Goal: Task Accomplishment & Management: Manage account settings

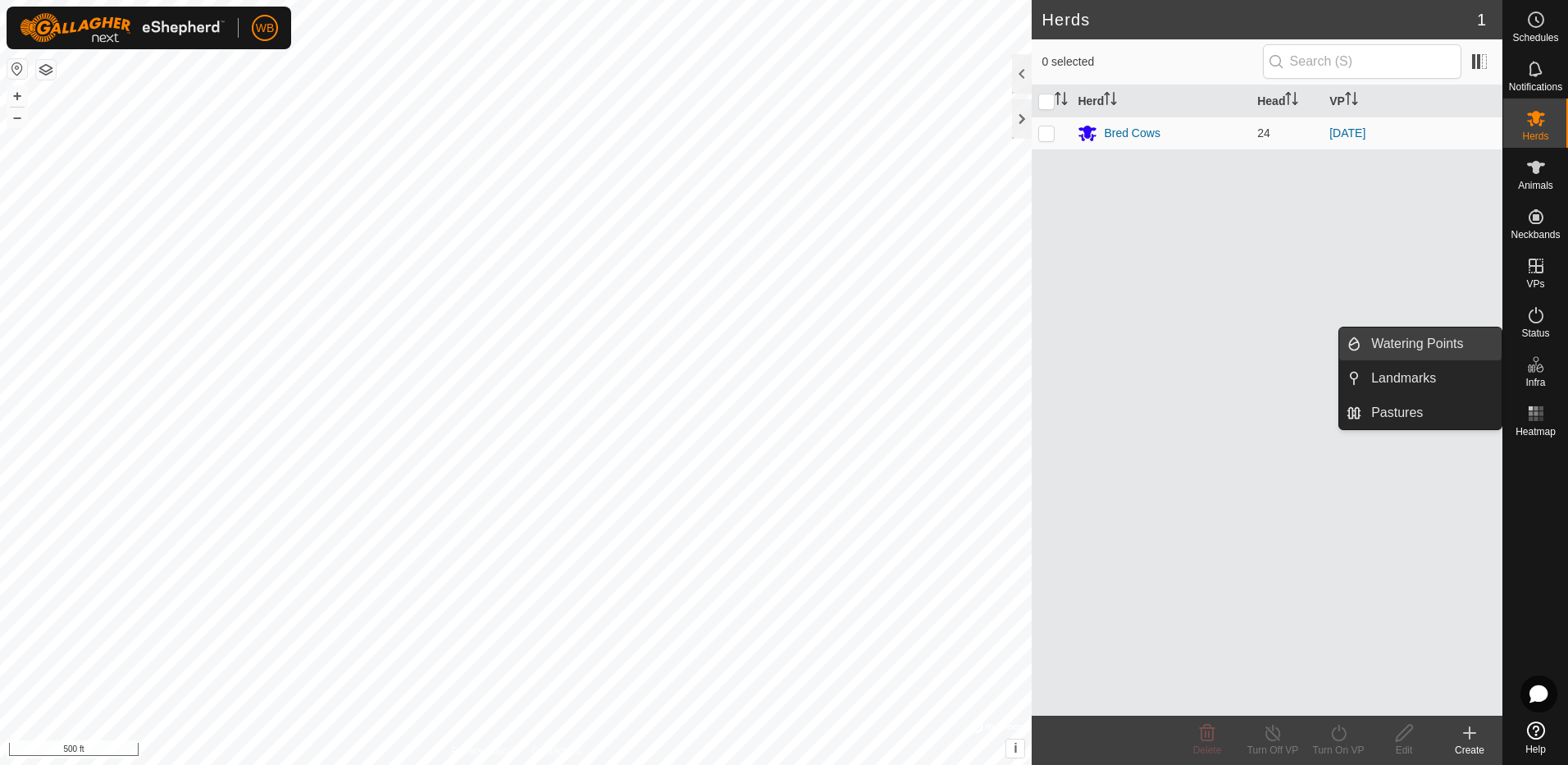
click at [1409, 347] on link "Watering Points" at bounding box center [1431, 344] width 141 height 33
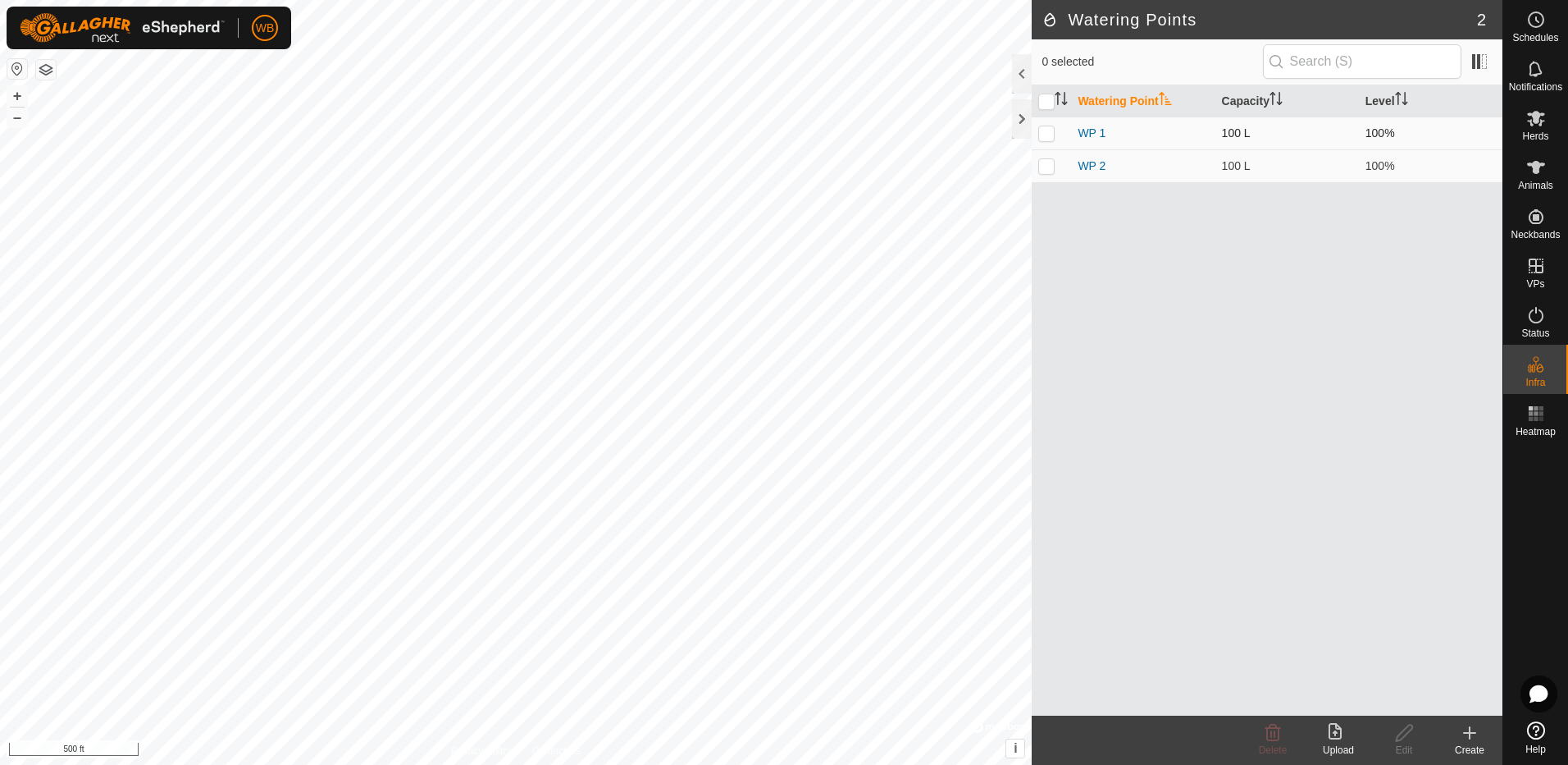
click at [1048, 139] on p-checkbox at bounding box center [1047, 132] width 17 height 13
checkbox input "false"
click at [1048, 166] on p-checkbox at bounding box center [1047, 166] width 17 height 13
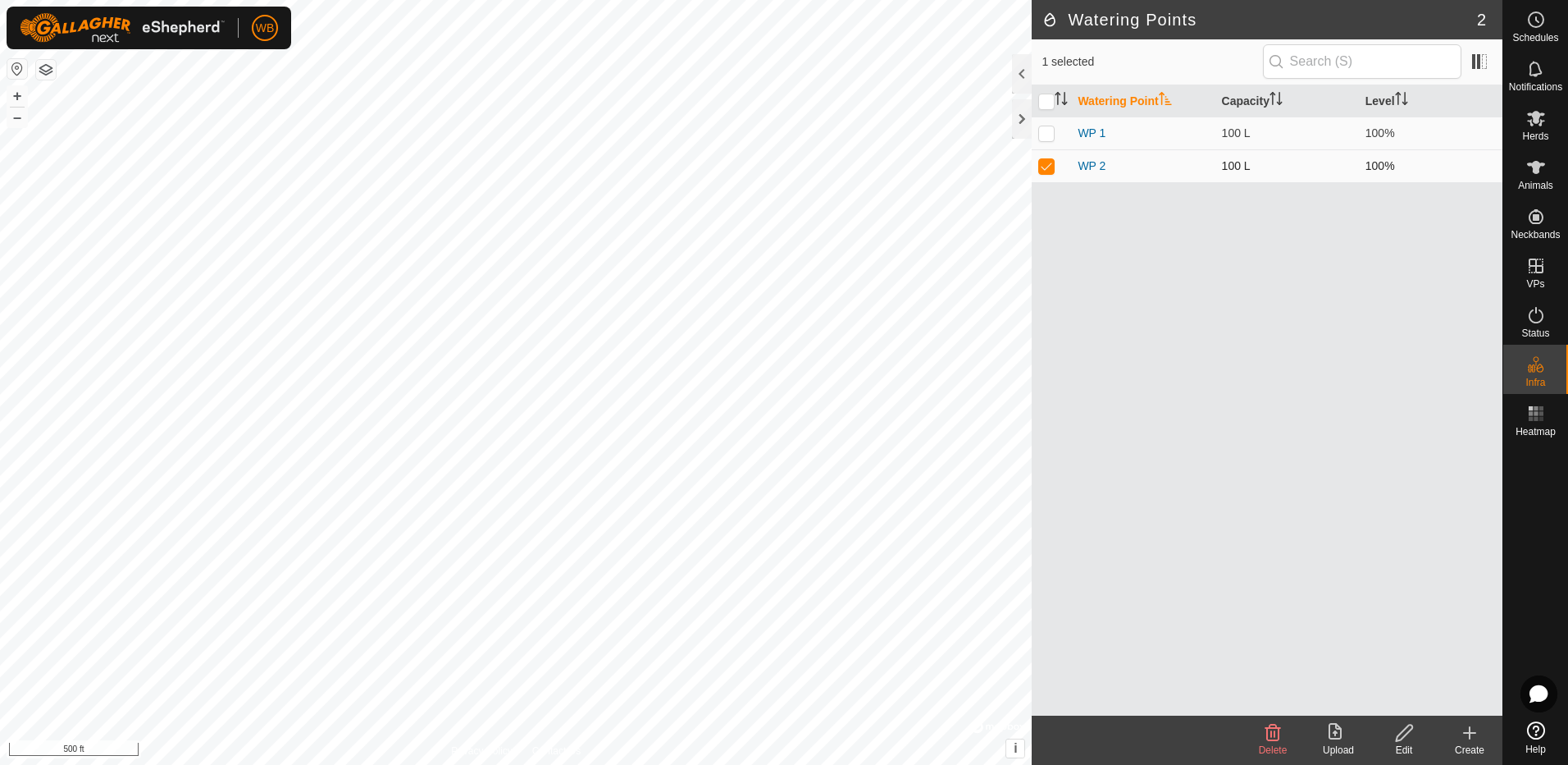
checkbox input "false"
click at [1461, 739] on icon at bounding box center [1469, 732] width 19 height 19
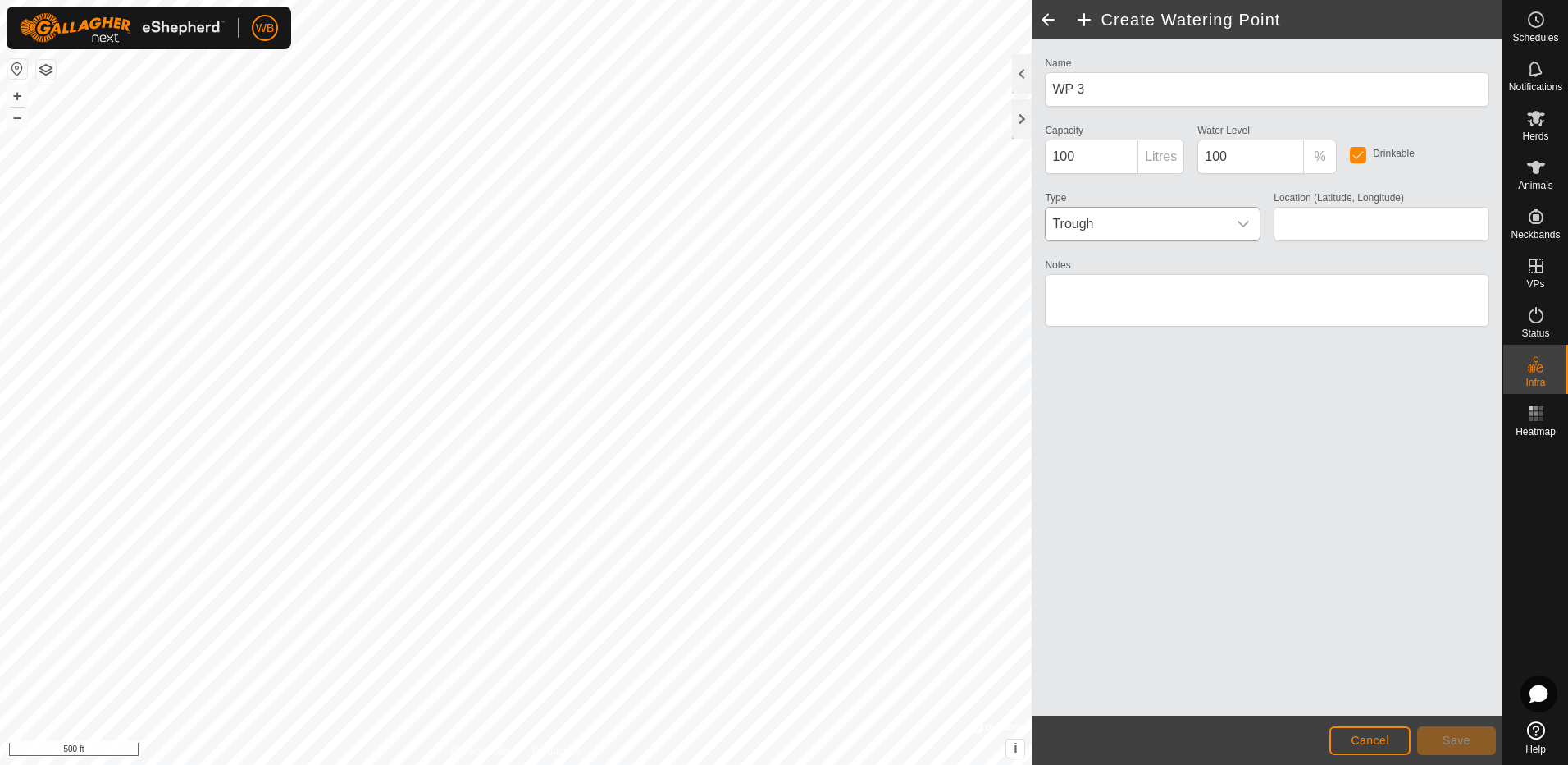
click at [1246, 222] on icon "dropdown trigger" at bounding box center [1244, 223] width 13 height 13
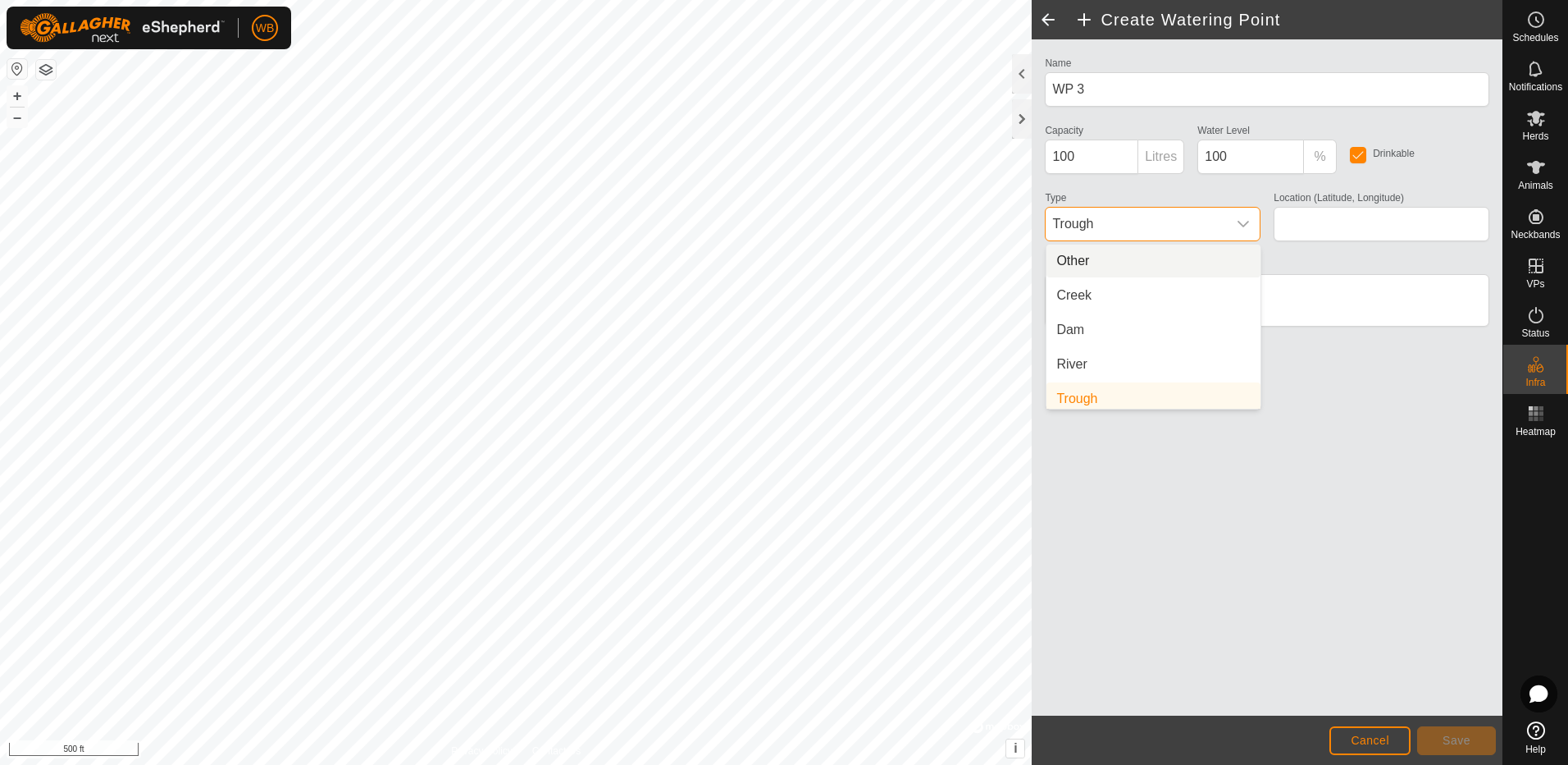
scroll to position [6, 0]
click at [1097, 394] on li "Trough" at bounding box center [1153, 393] width 214 height 33
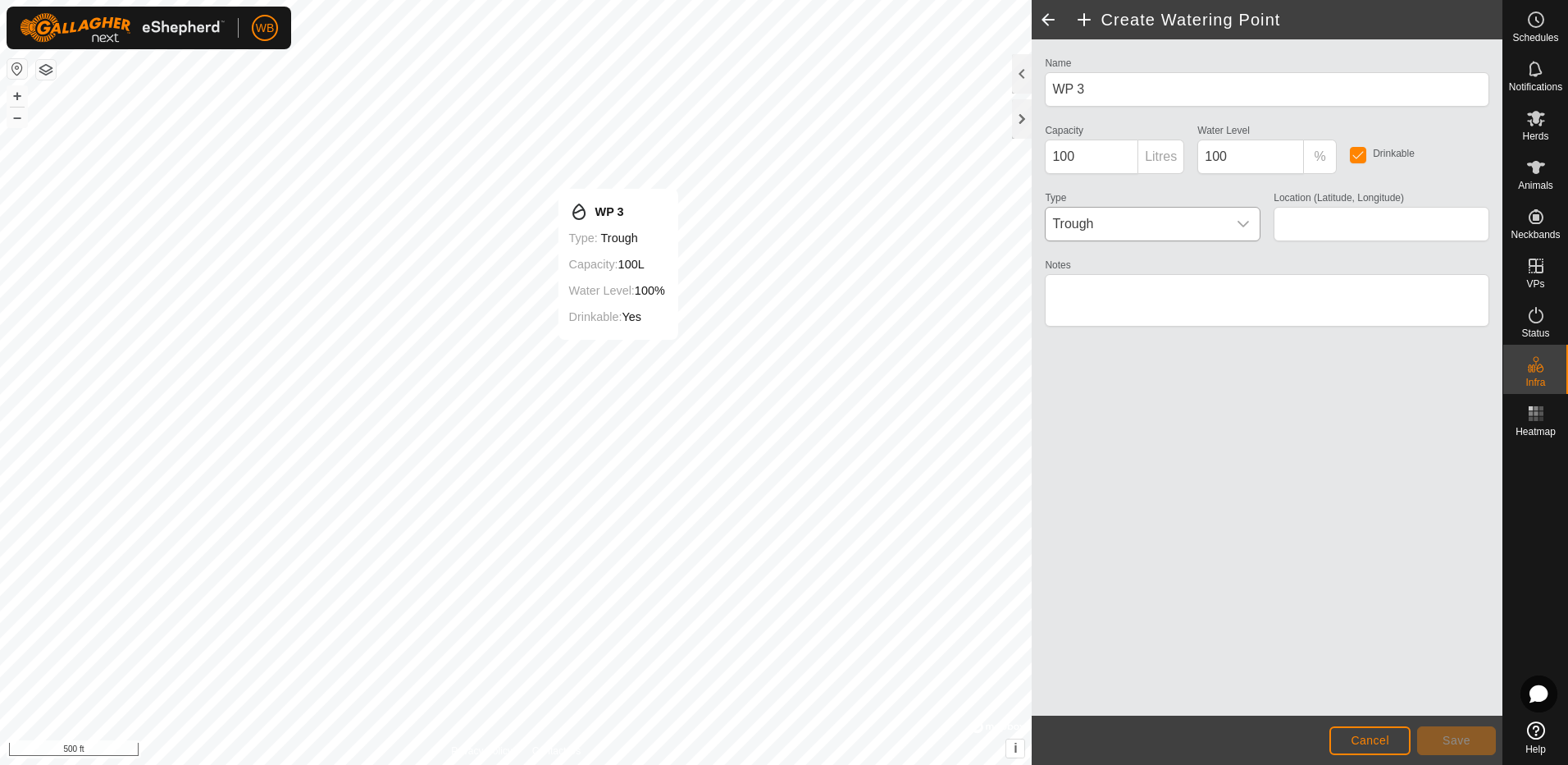
type input "48.477992, -118.000836"
click at [1446, 732] on button "Save" at bounding box center [1457, 740] width 79 height 29
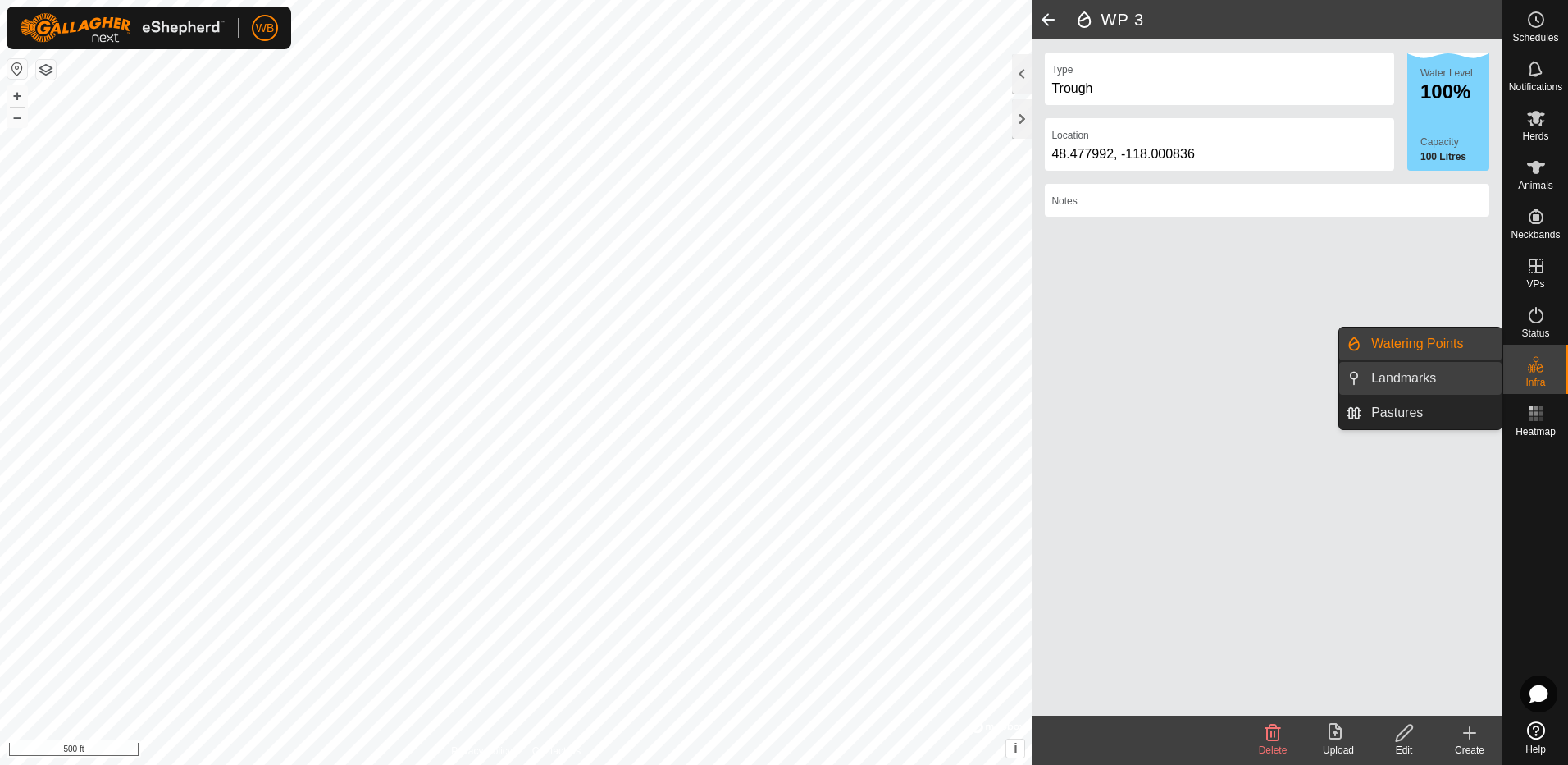
click at [1412, 381] on link "Landmarks" at bounding box center [1431, 379] width 141 height 33
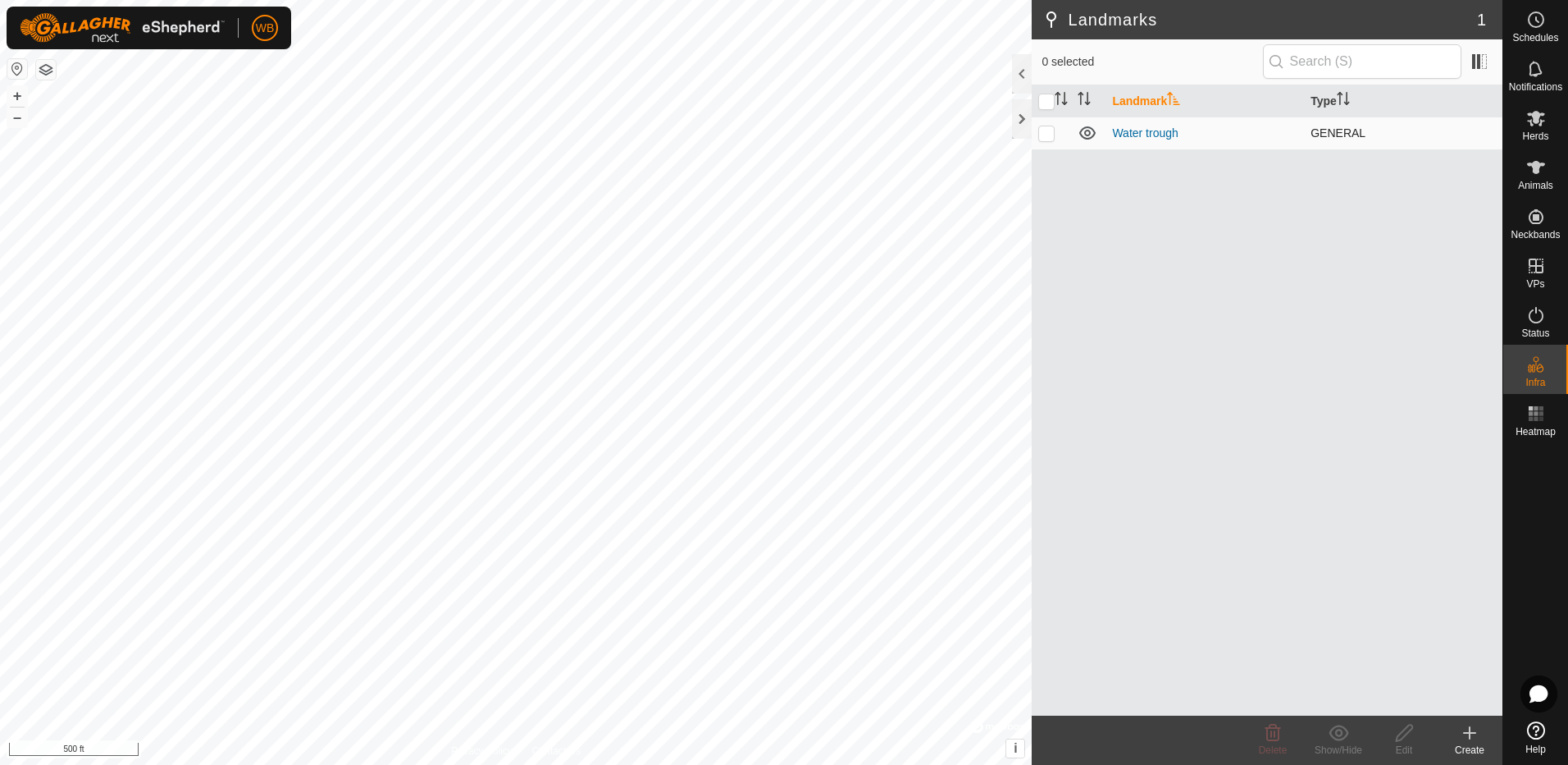
click at [1045, 135] on p-checkbox at bounding box center [1047, 132] width 17 height 13
checkbox input "true"
click at [1274, 736] on icon at bounding box center [1273, 733] width 16 height 17
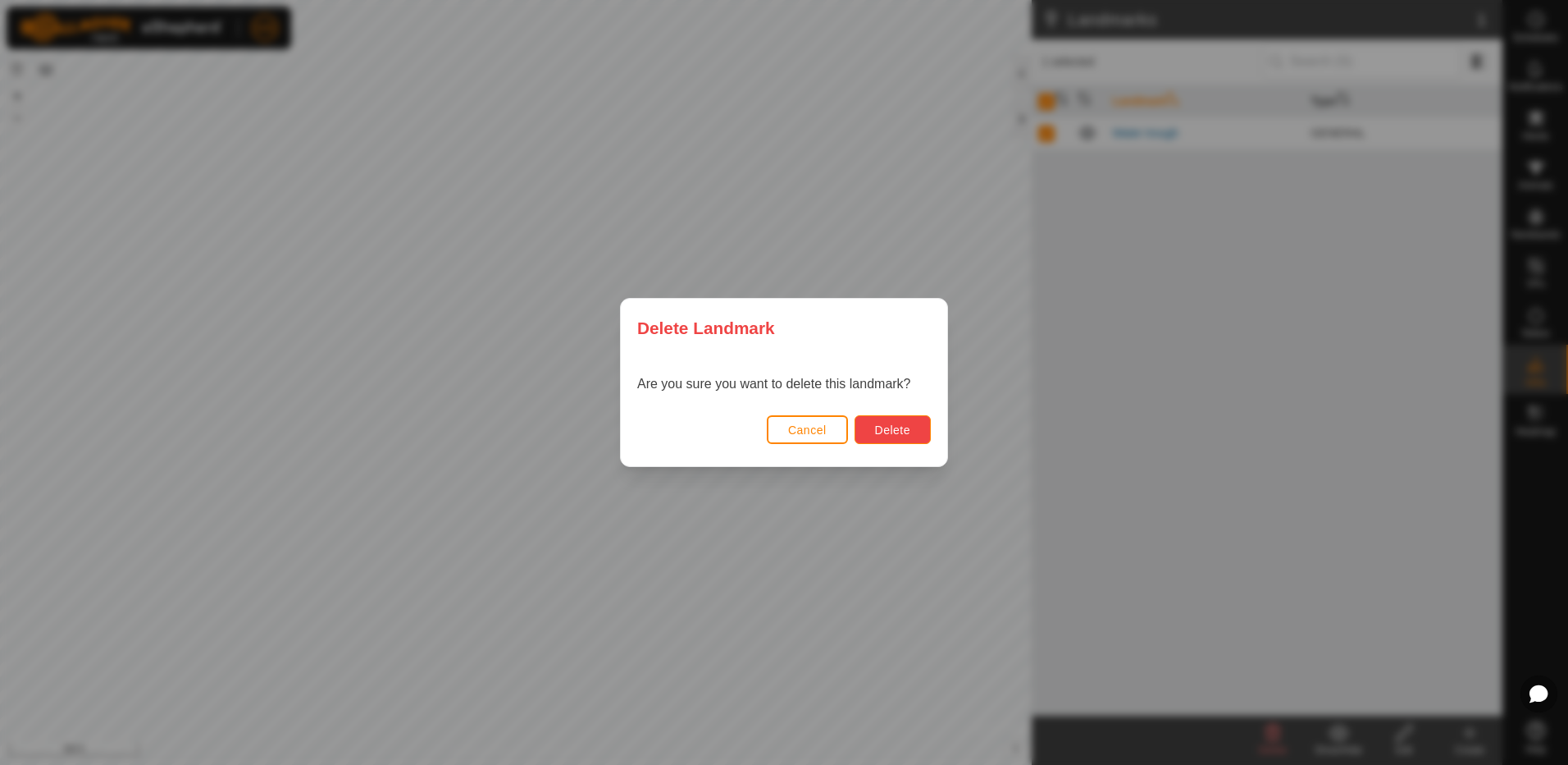
click at [907, 431] on span "Delete" at bounding box center [892, 429] width 35 height 13
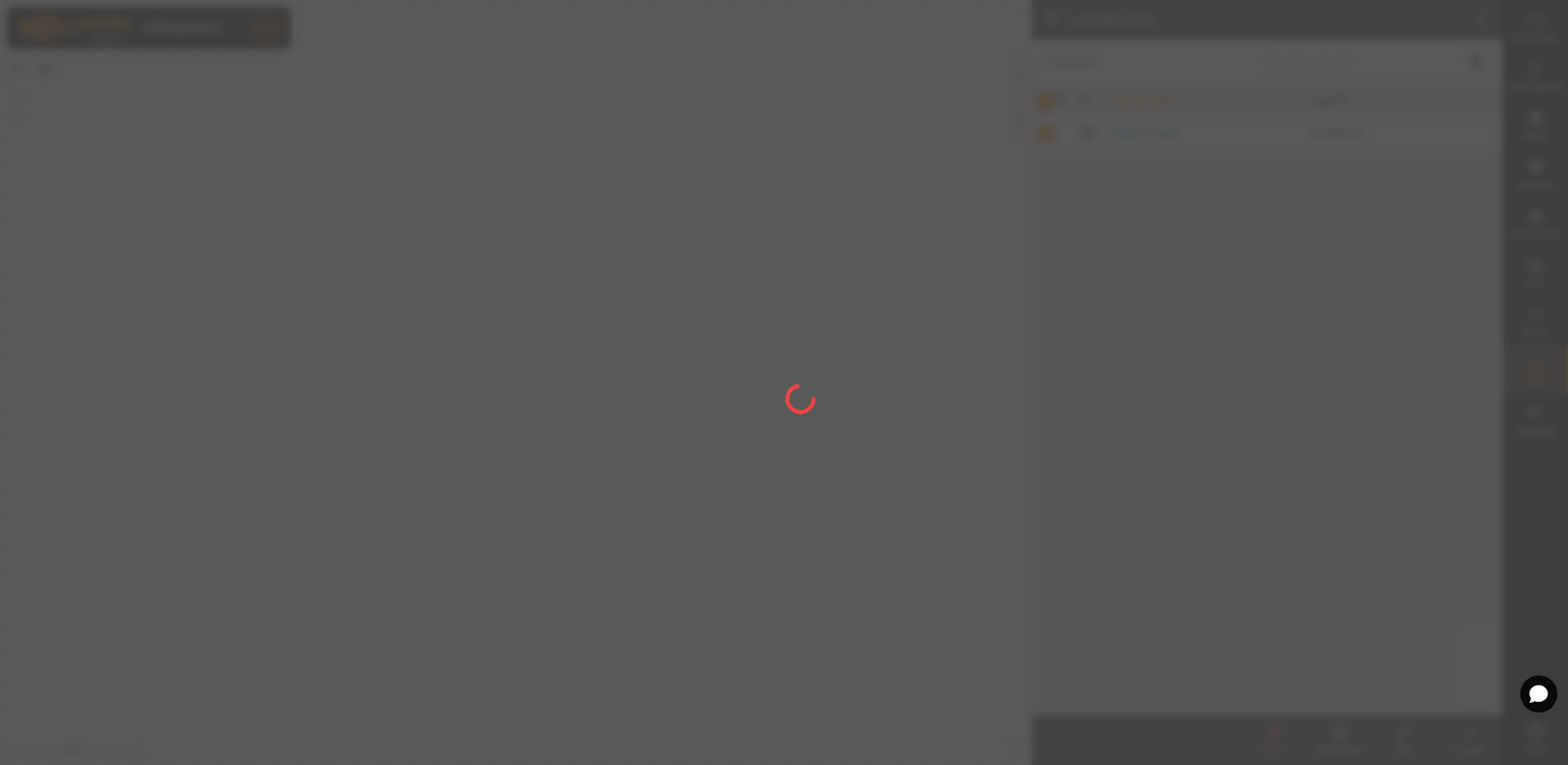
checkbox input "false"
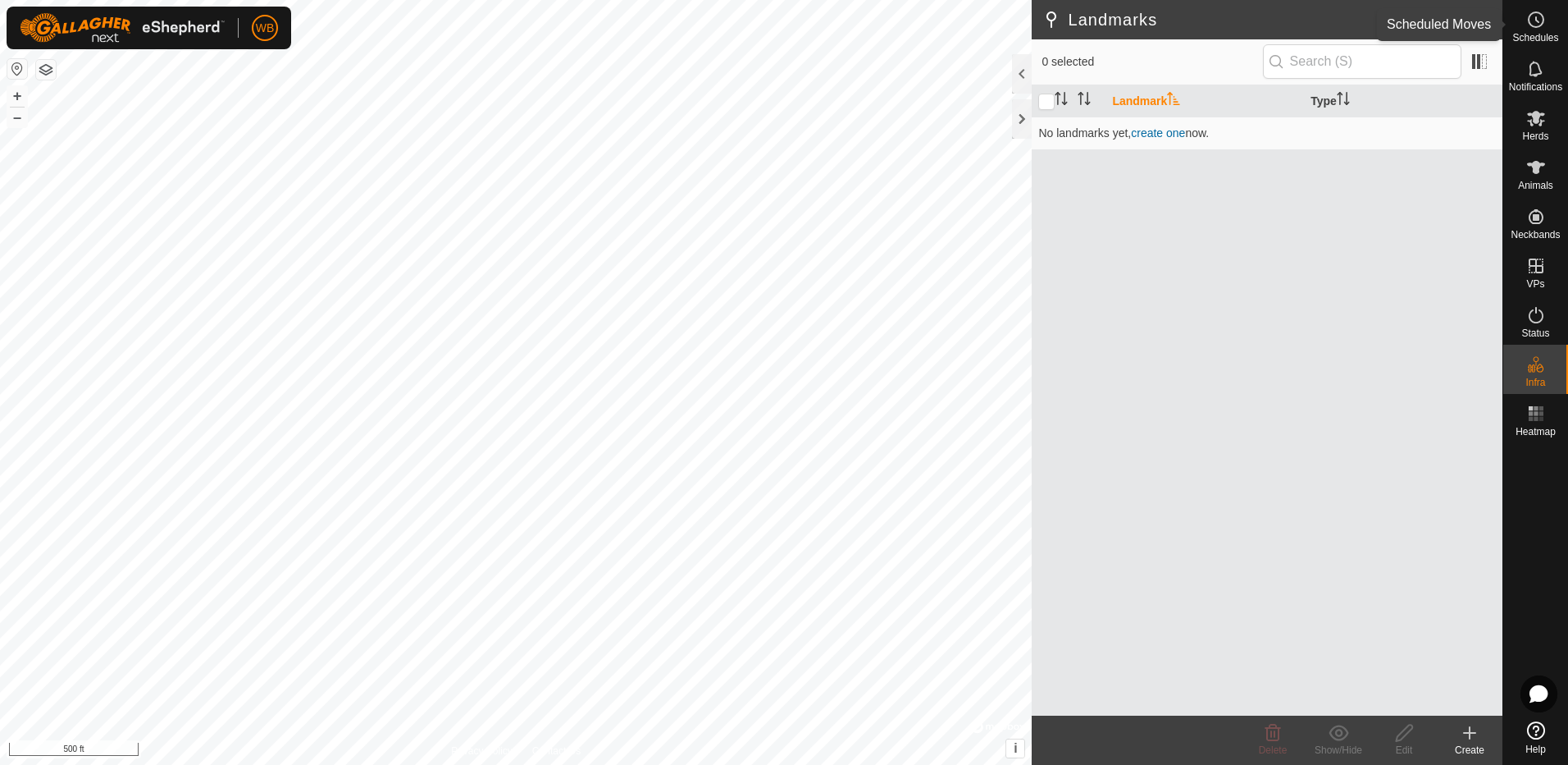
click at [1529, 19] on icon at bounding box center [1536, 19] width 19 height 19
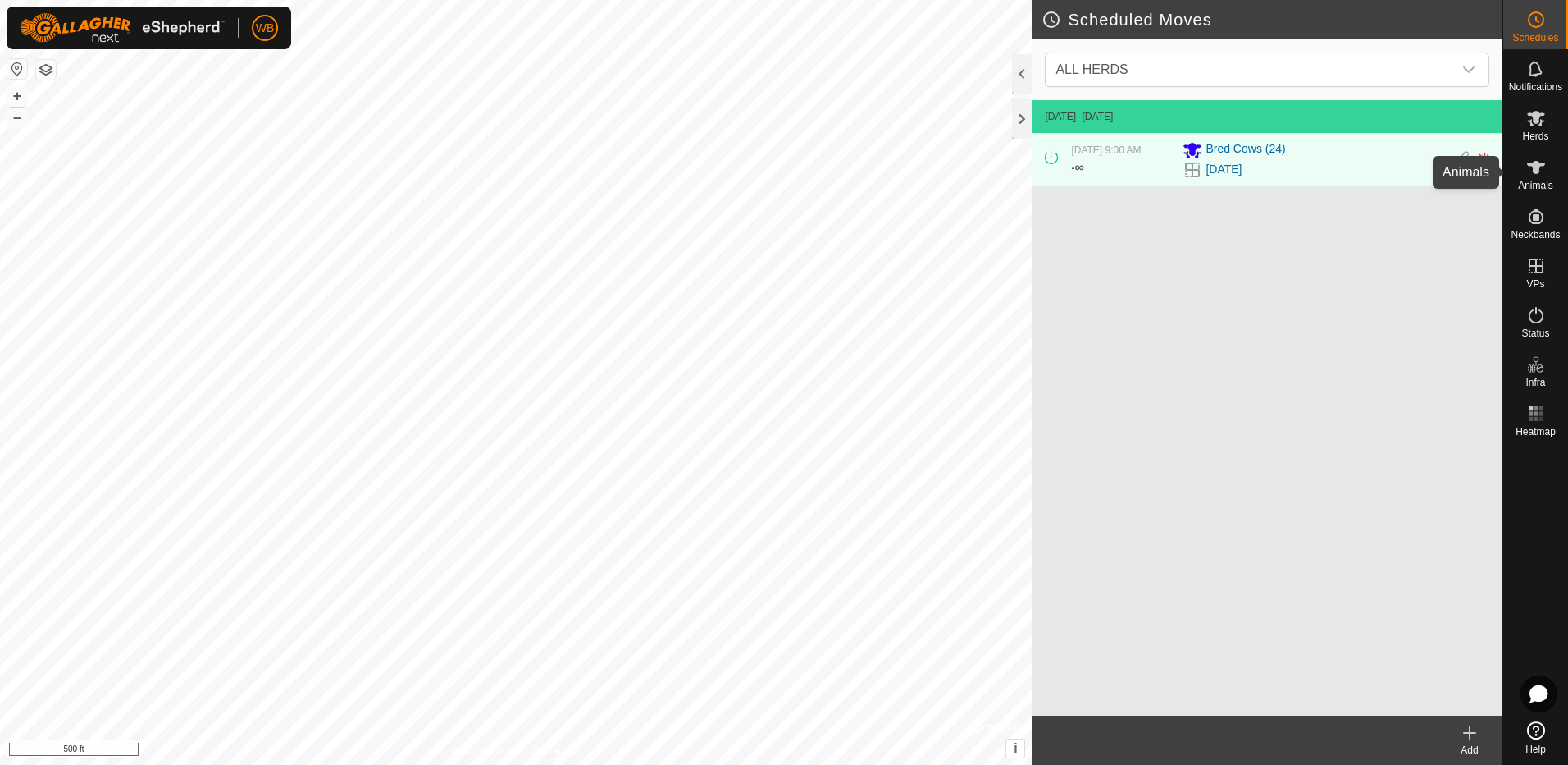
click at [1540, 172] on icon at bounding box center [1536, 166] width 19 height 19
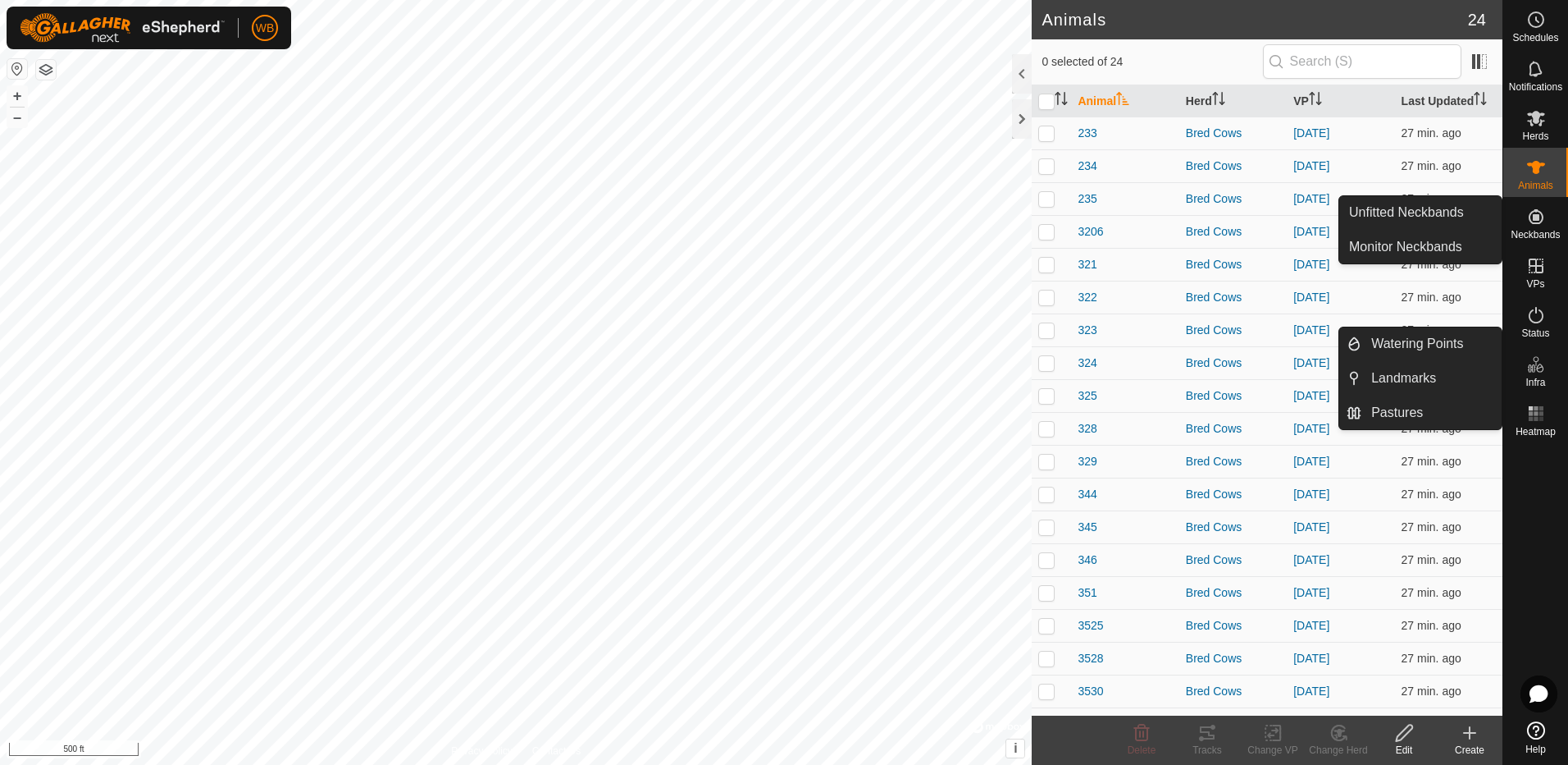
click at [1536, 225] on icon at bounding box center [1536, 216] width 19 height 19
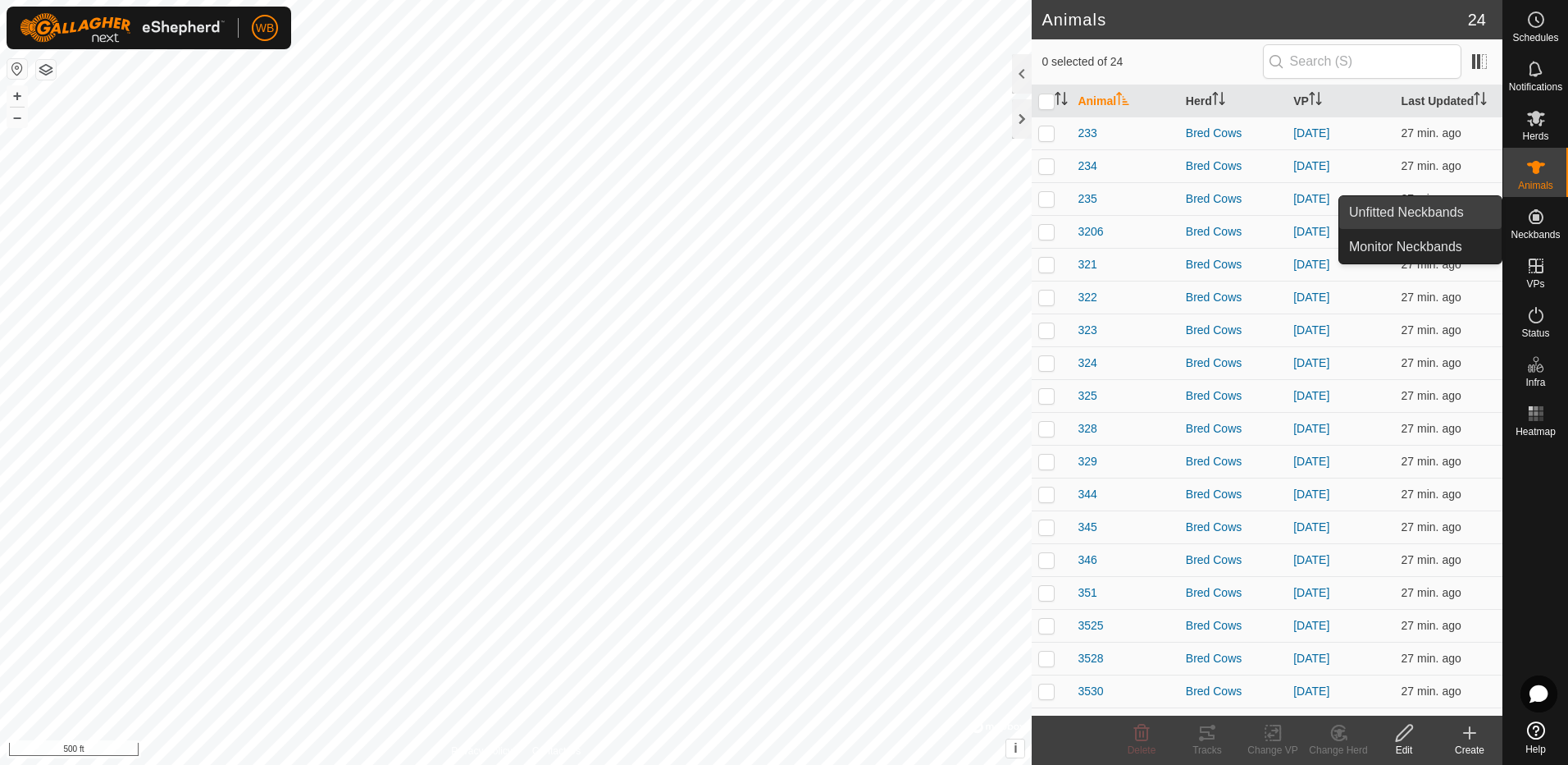
click at [1422, 218] on link "Unfitted Neckbands" at bounding box center [1420, 212] width 163 height 33
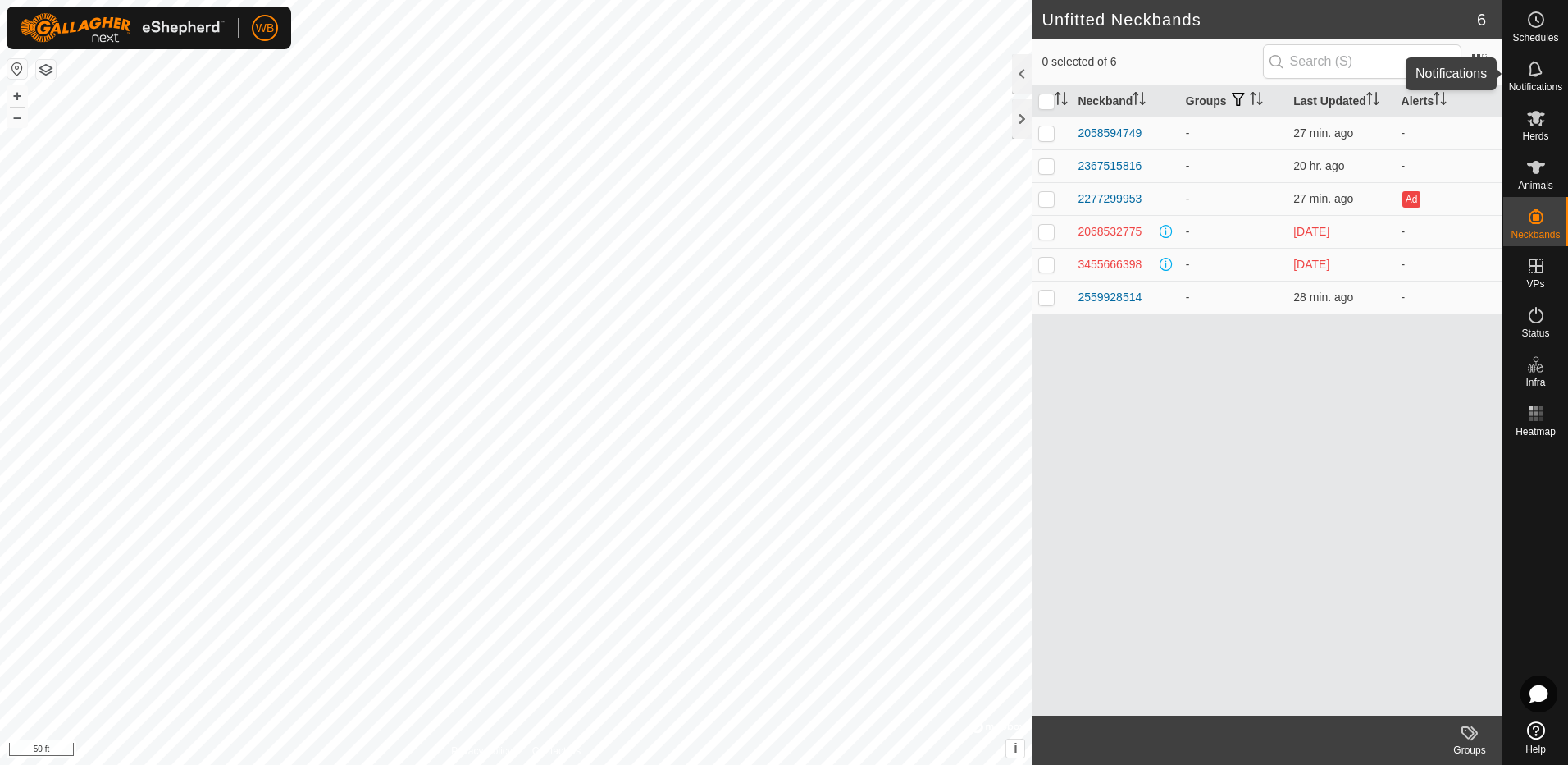
click at [1540, 74] on icon at bounding box center [1535, 68] width 13 height 16
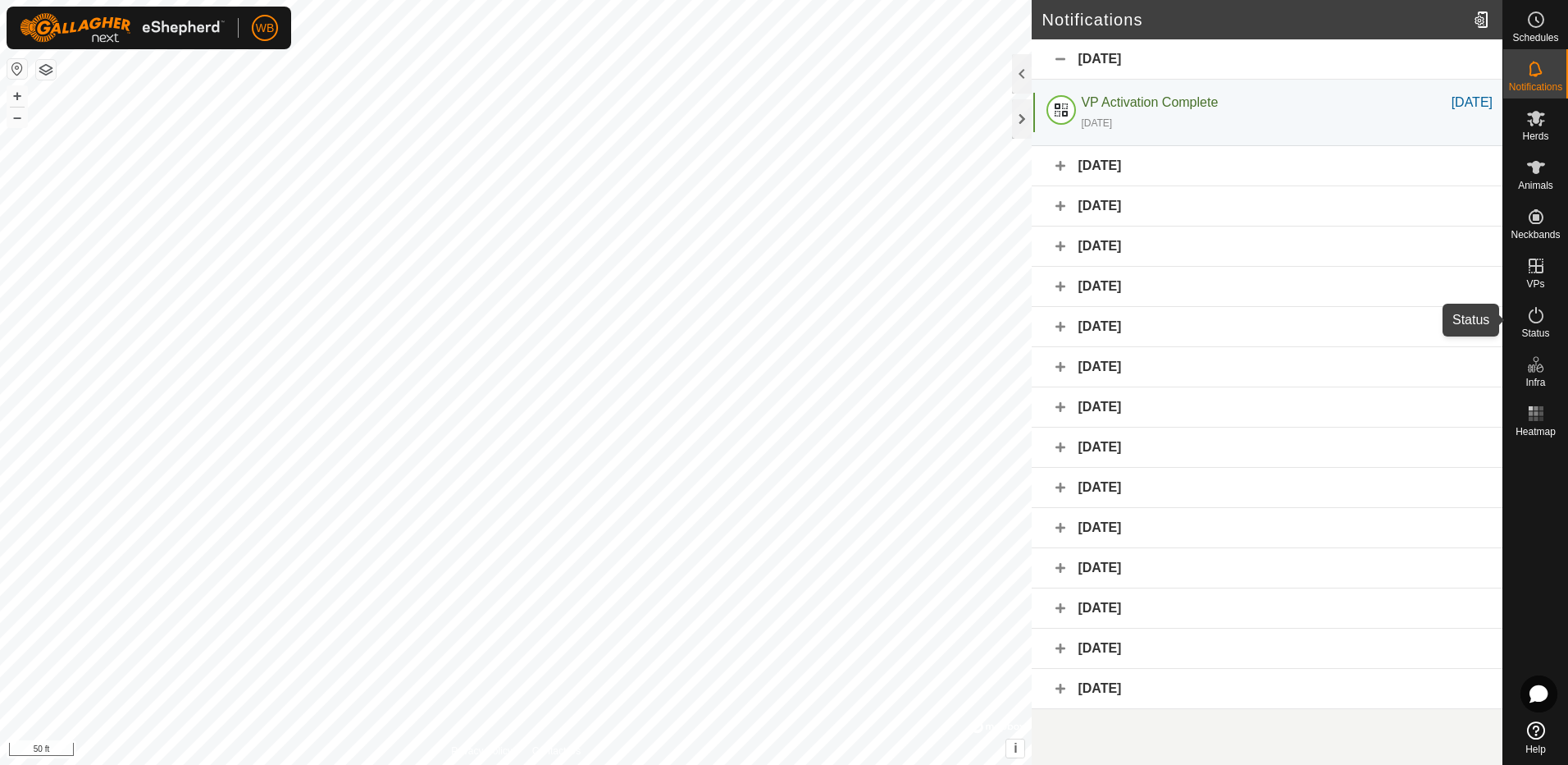
click at [1538, 325] on es-activation-svg-icon at bounding box center [1536, 314] width 29 height 27
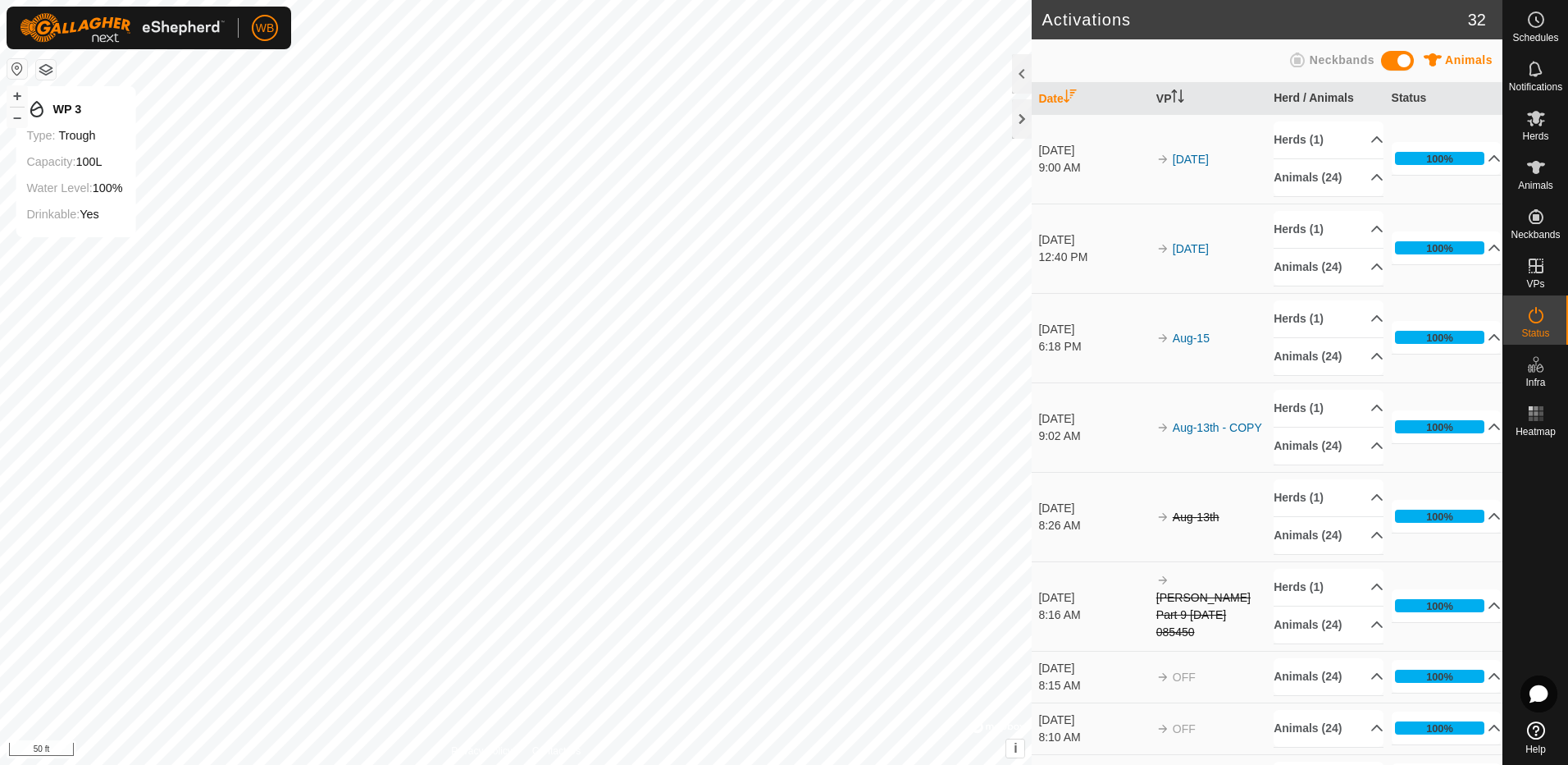
click at [17, 67] on button "button" at bounding box center [17, 68] width 19 height 19
click at [1537, 420] on rect at bounding box center [1536, 418] width 4 height 4
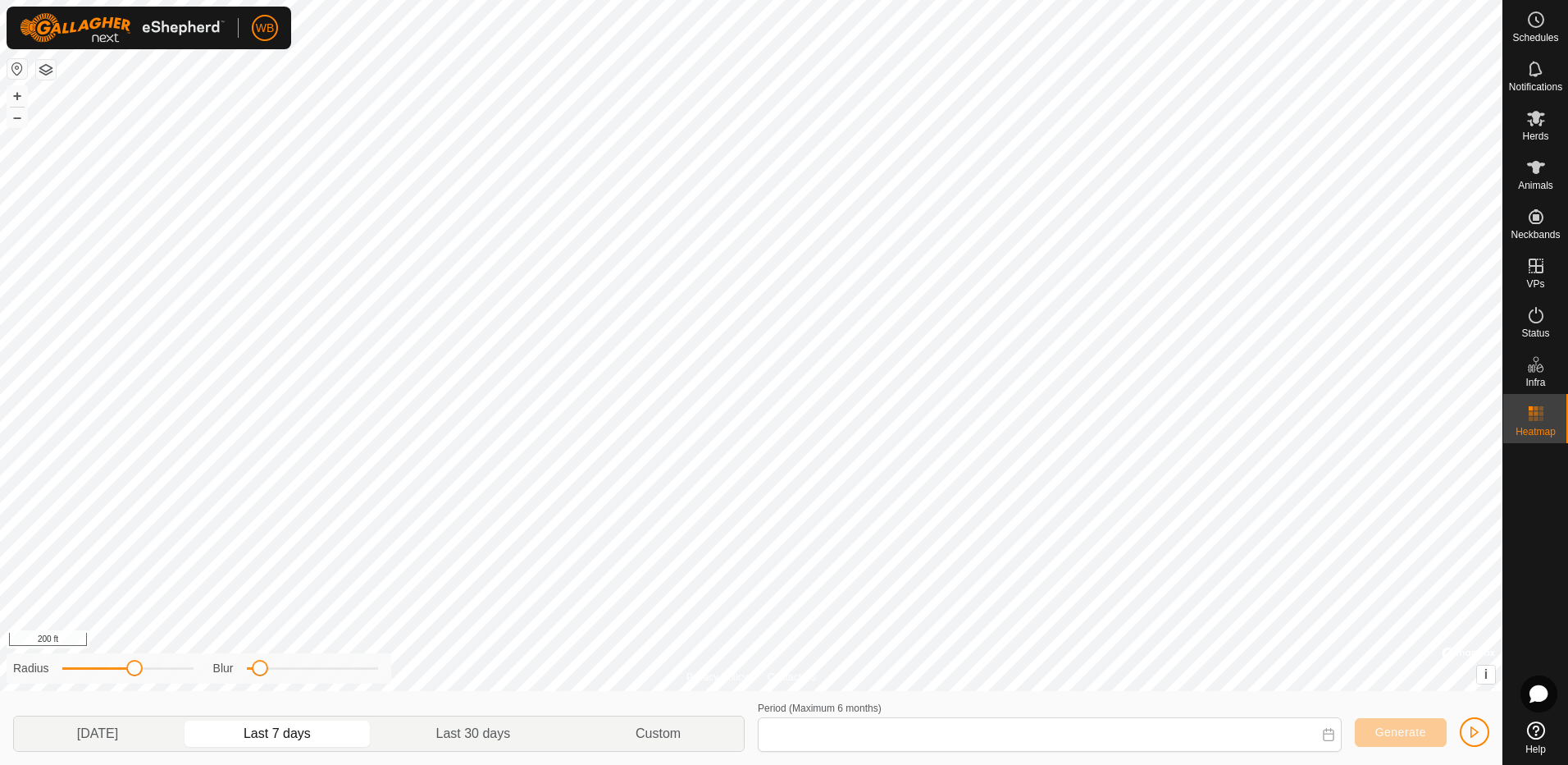
type input "Aug 16, 2025 - Aug 22, 2025"
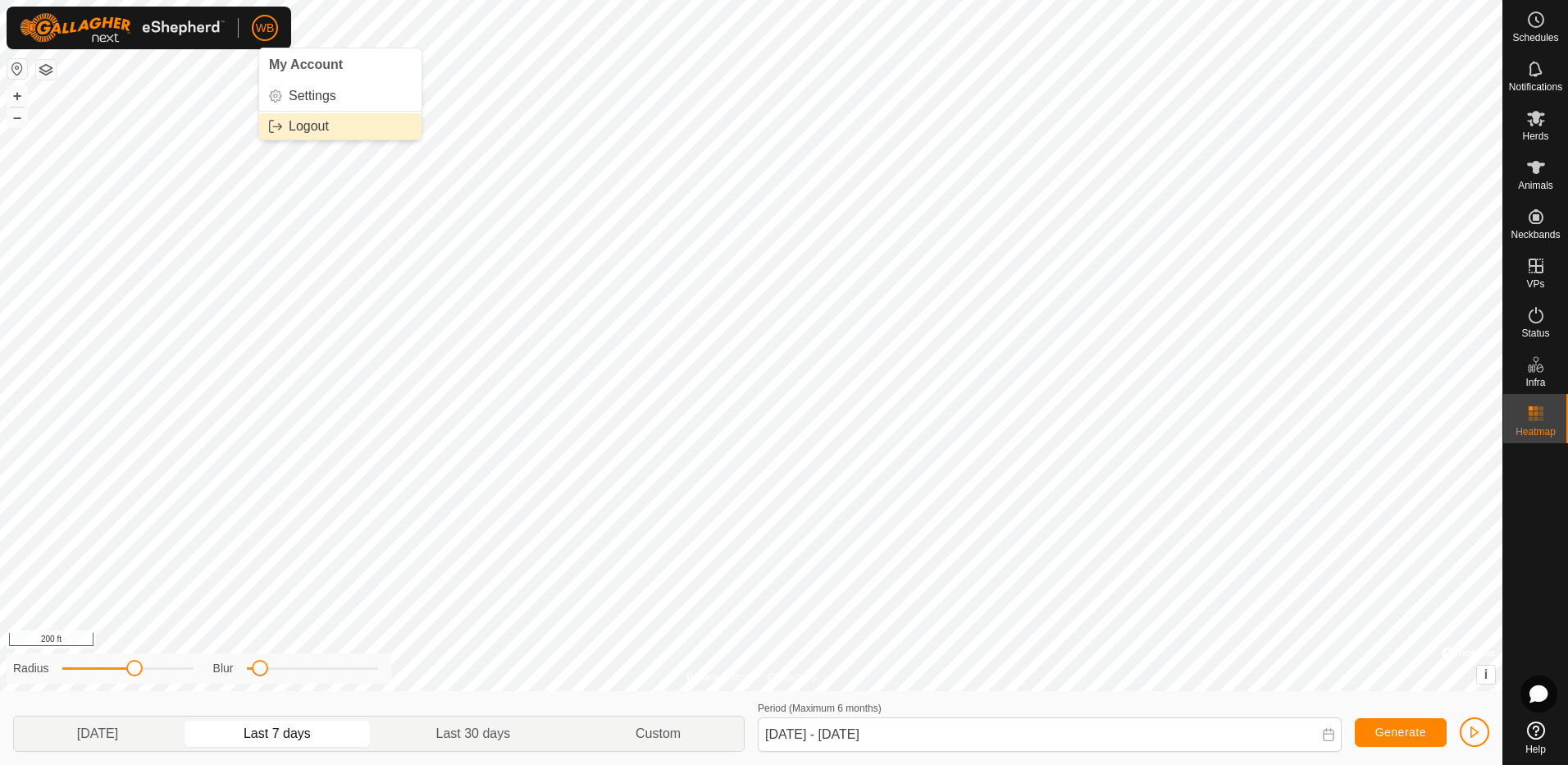
click at [311, 127] on link "Logout" at bounding box center [340, 126] width 163 height 27
